Goal: Transaction & Acquisition: Purchase product/service

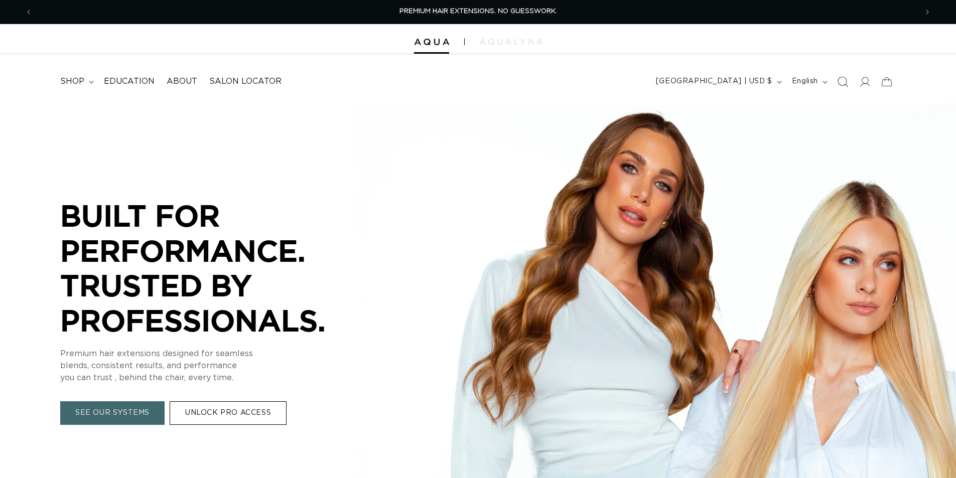
click at [843, 78] on icon "Search" at bounding box center [842, 81] width 11 height 11
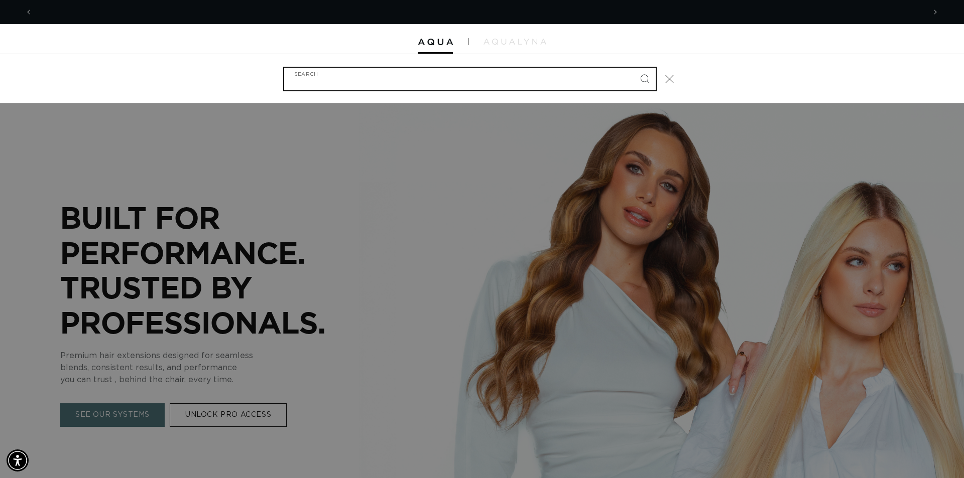
scroll to position [0, 893]
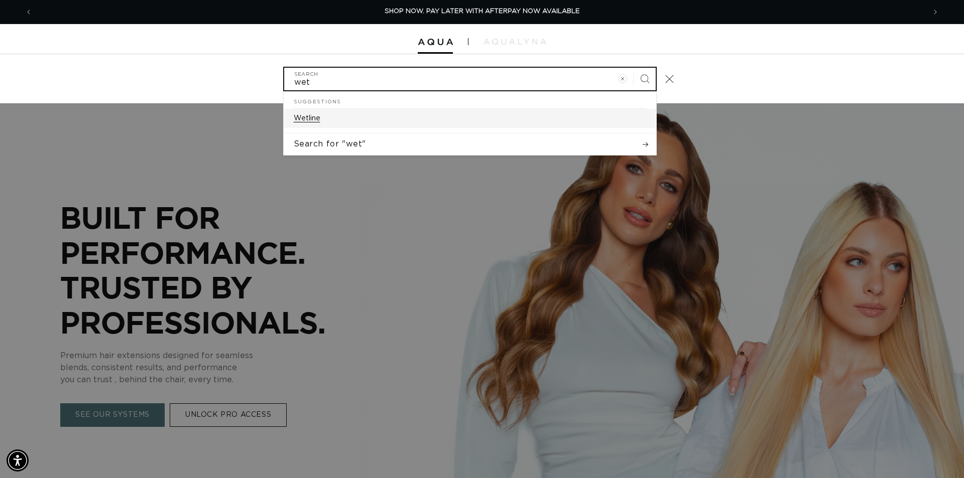
type input "wet"
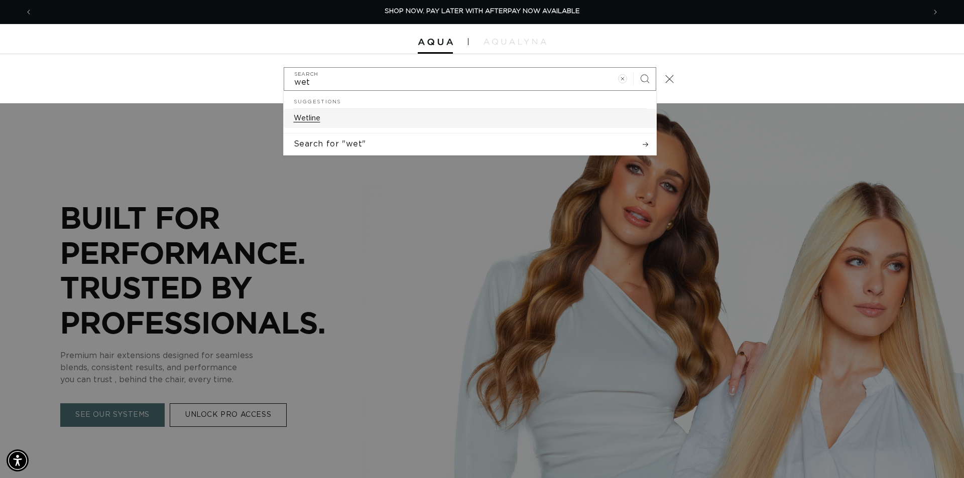
click at [357, 122] on link "Wetline" at bounding box center [470, 118] width 372 height 19
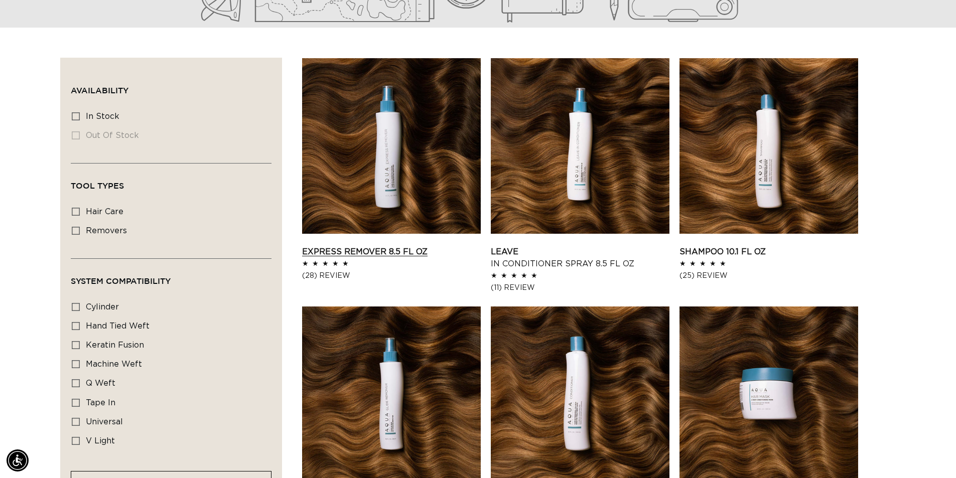
scroll to position [0, 885]
click at [420, 246] on link "Express Remover 8.5 fl oz" at bounding box center [391, 252] width 179 height 12
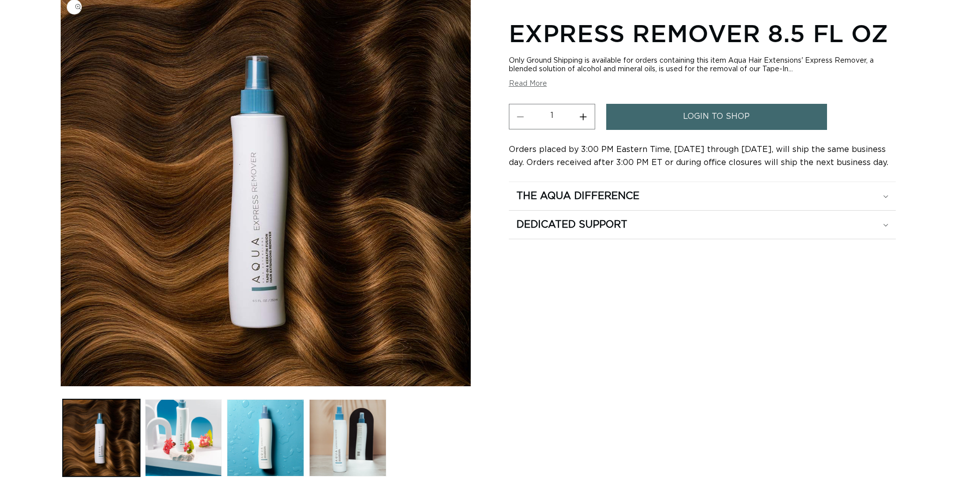
scroll to position [151, 0]
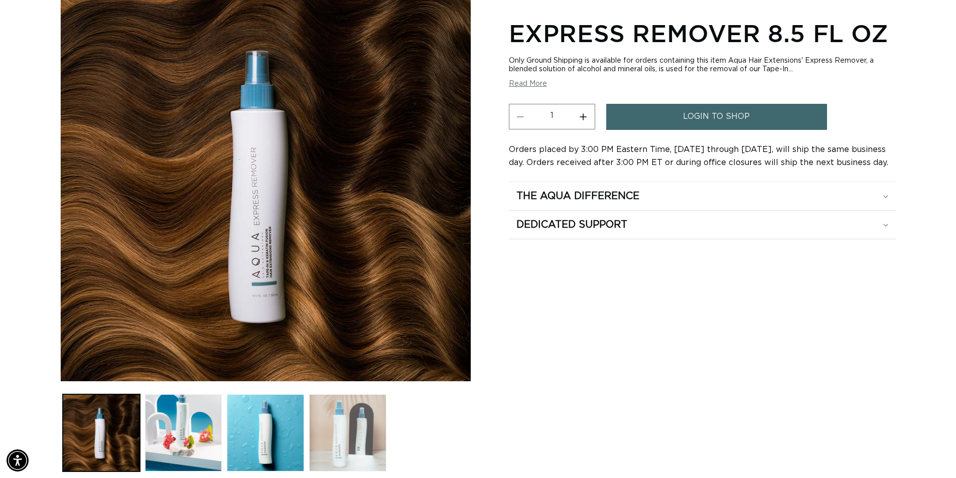
click at [351, 428] on button "Load image 4 in gallery view" at bounding box center [347, 433] width 77 height 77
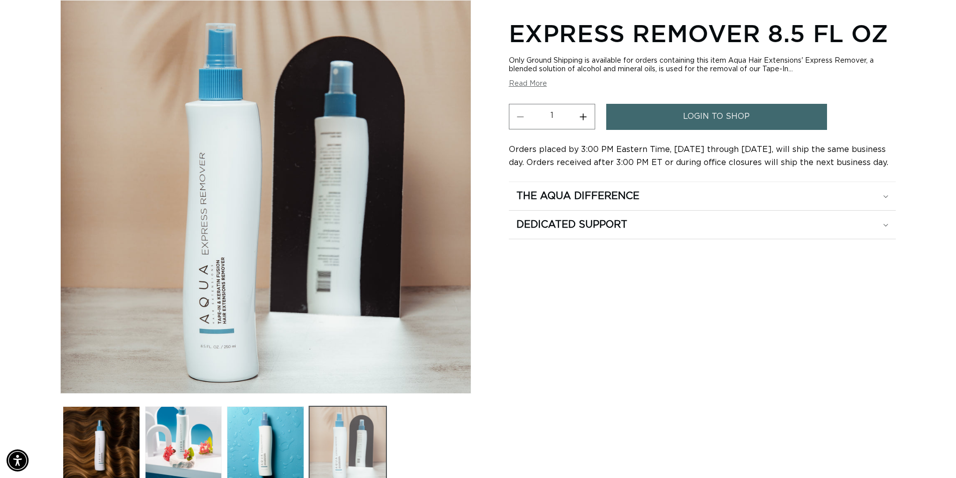
scroll to position [0, 1770]
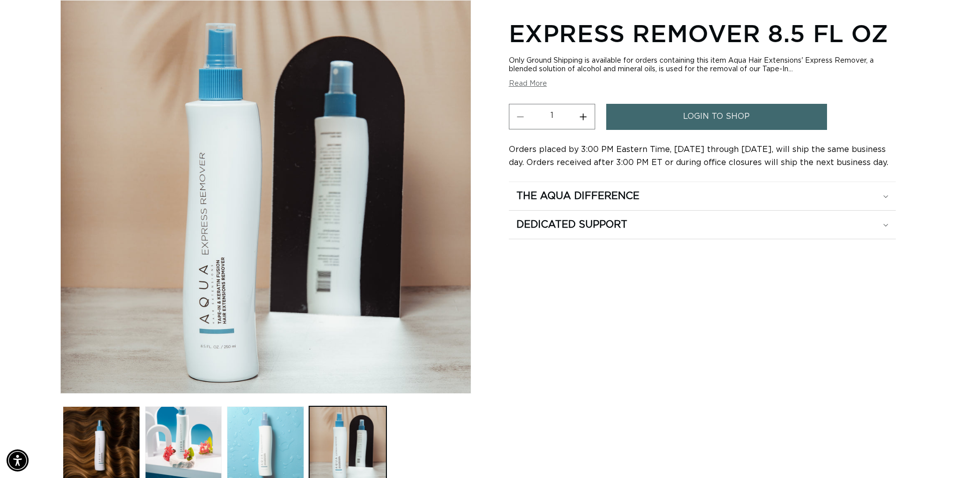
click at [261, 441] on button "Load image 3 in gallery view" at bounding box center [265, 445] width 77 height 77
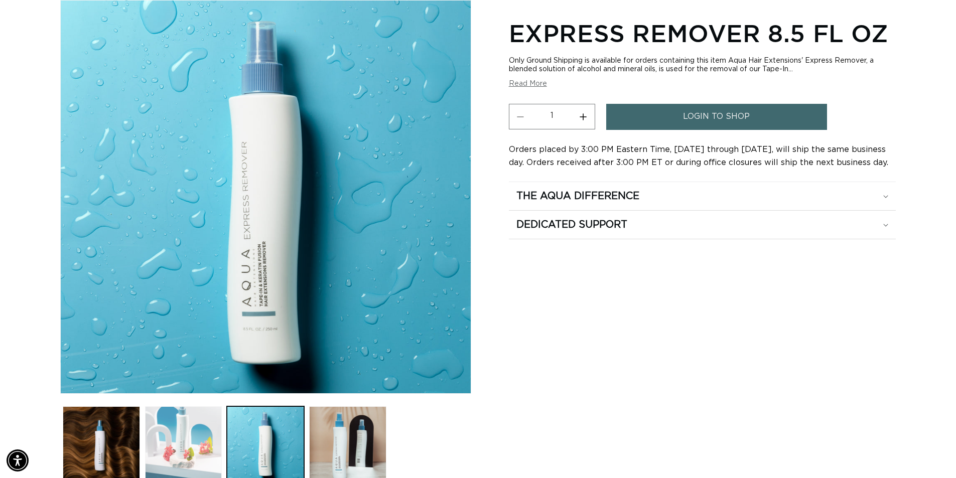
click at [194, 441] on button "Load image 2 in gallery view" at bounding box center [183, 445] width 77 height 77
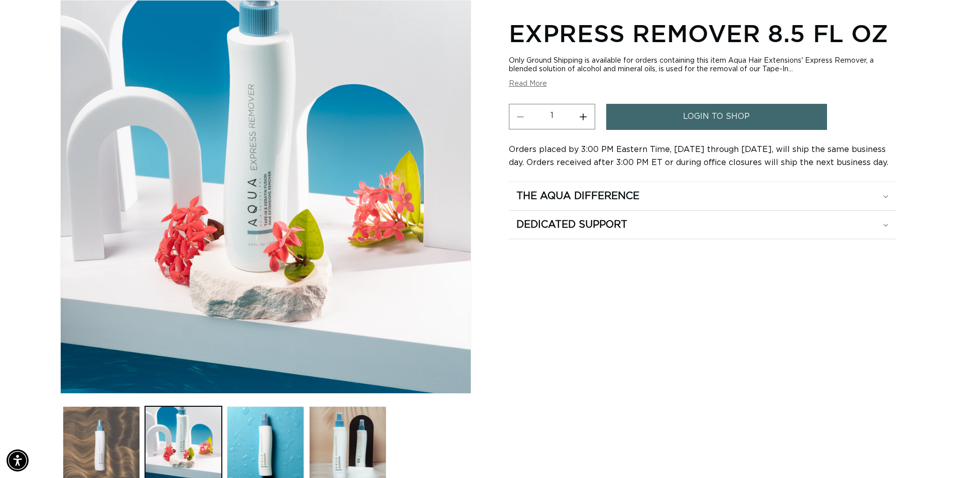
click at [91, 445] on button "Load image 1 in gallery view" at bounding box center [101, 445] width 77 height 77
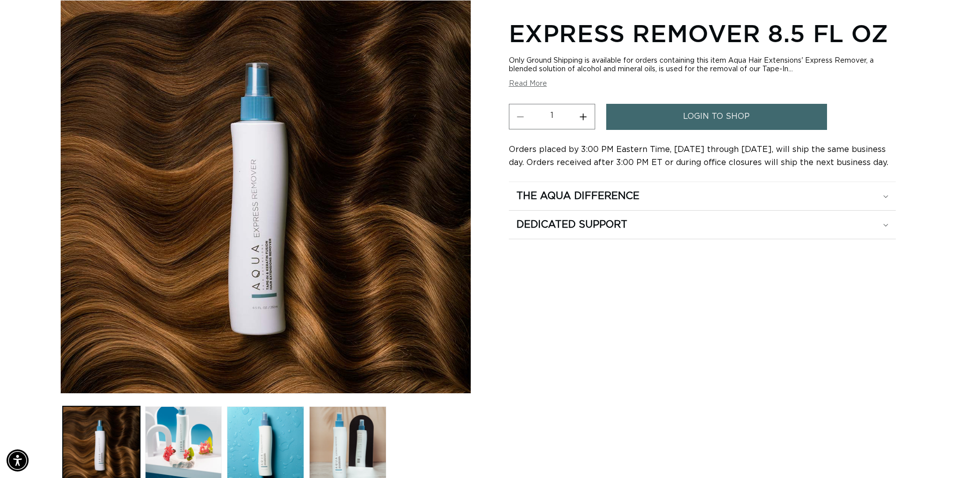
scroll to position [0, 0]
